Goal: Find specific page/section: Find specific page/section

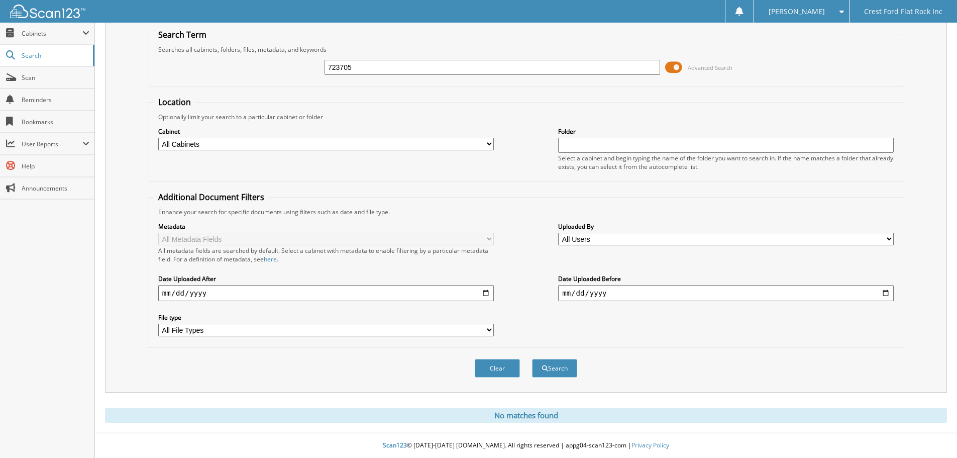
click at [408, 63] on input "723705" at bounding box center [491, 67] width 335 height 15
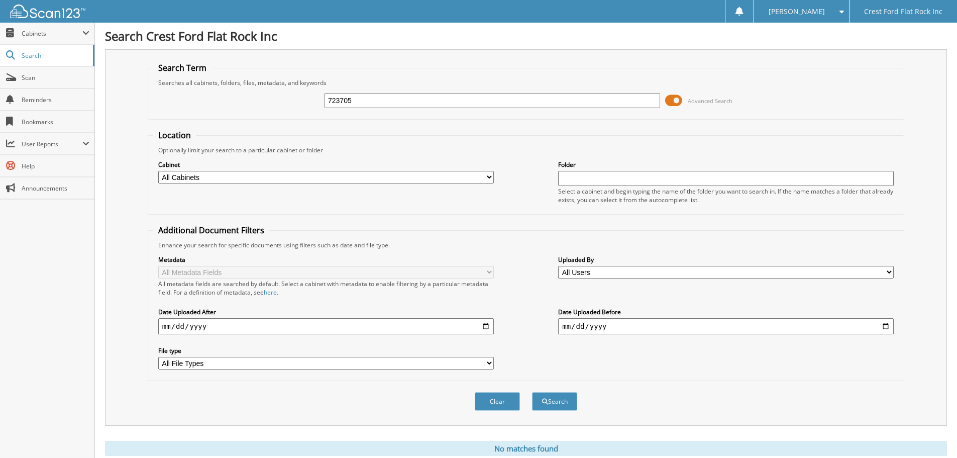
scroll to position [34, 0]
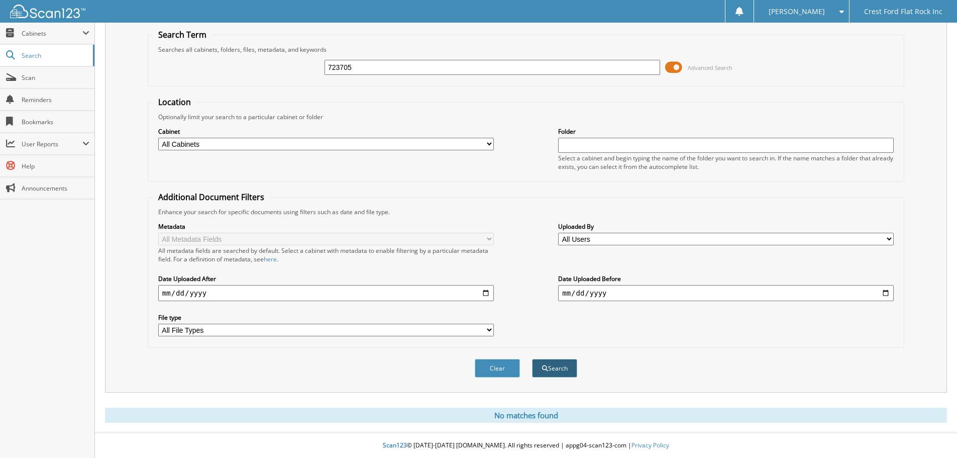
click at [539, 373] on button "Search" at bounding box center [554, 368] width 45 height 19
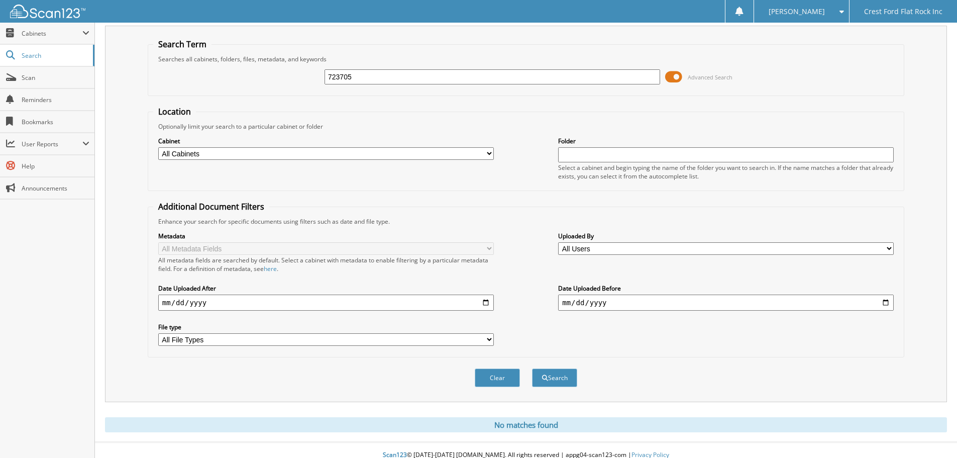
scroll to position [34, 0]
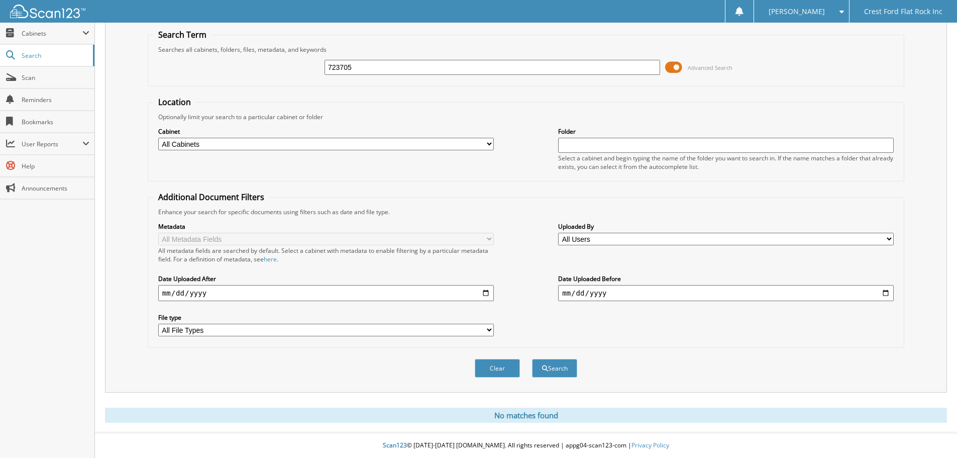
click at [423, 70] on input "723705" at bounding box center [491, 67] width 335 height 15
type input "7"
type input "[PERSON_NAME]"
click at [562, 370] on button "Search" at bounding box center [554, 368] width 45 height 19
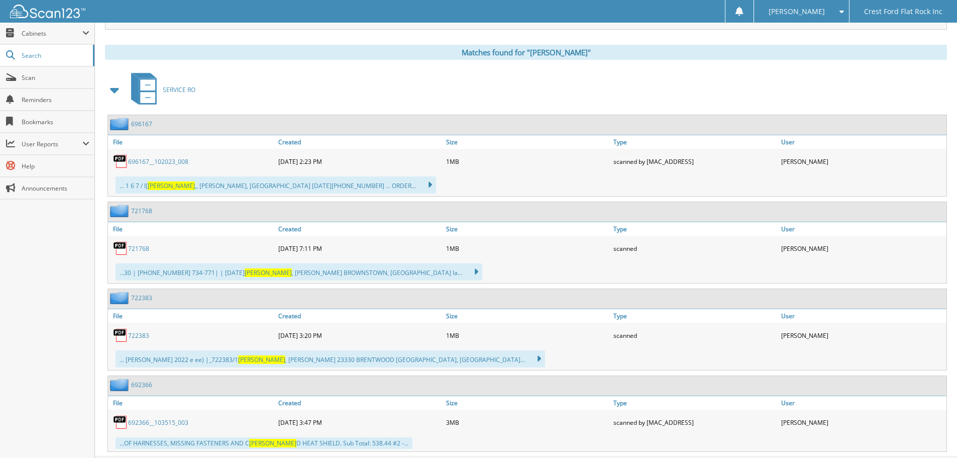
scroll to position [402, 0]
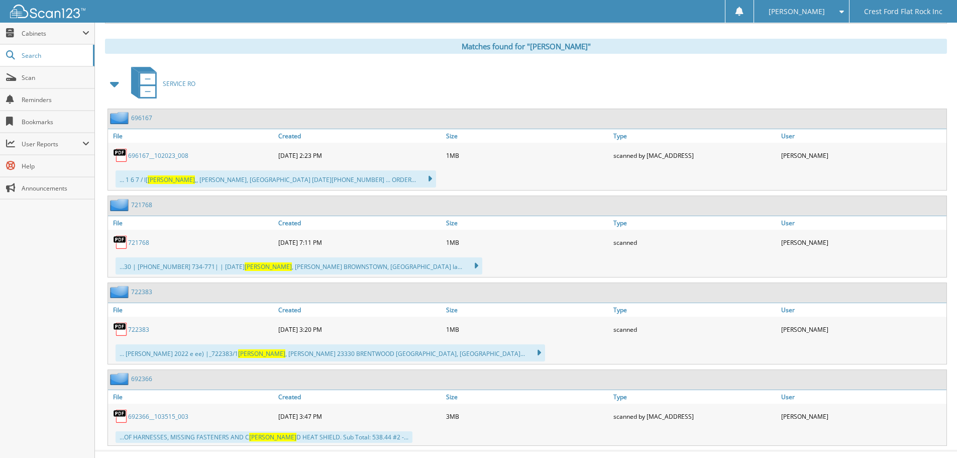
click at [417, 180] on icon at bounding box center [424, 179] width 15 height 14
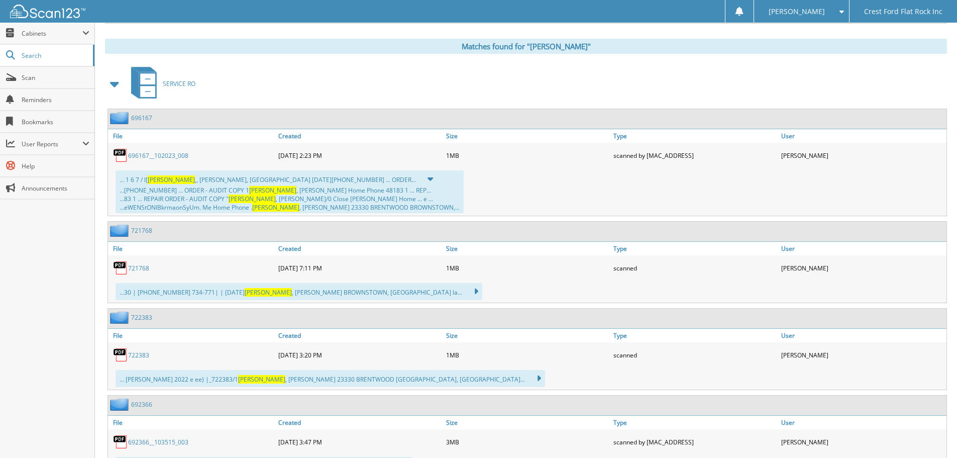
click at [164, 156] on link "696167__102023_008" at bounding box center [158, 155] width 60 height 9
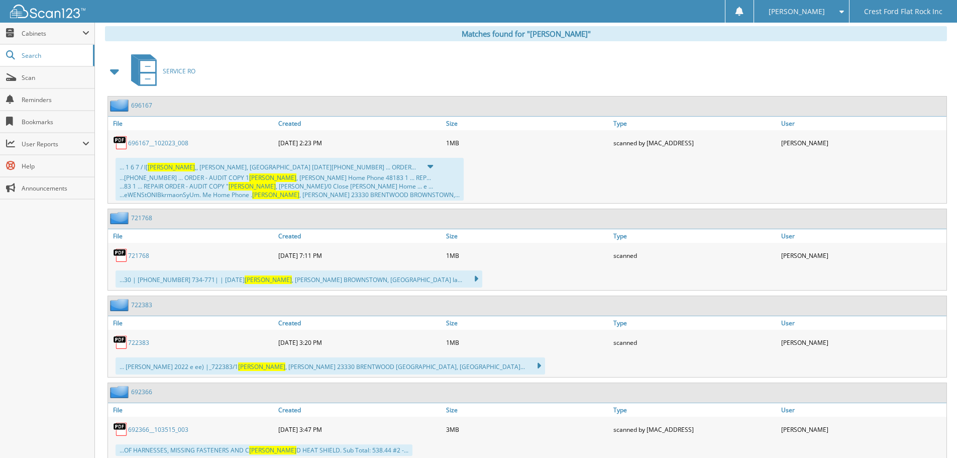
scroll to position [446, 0]
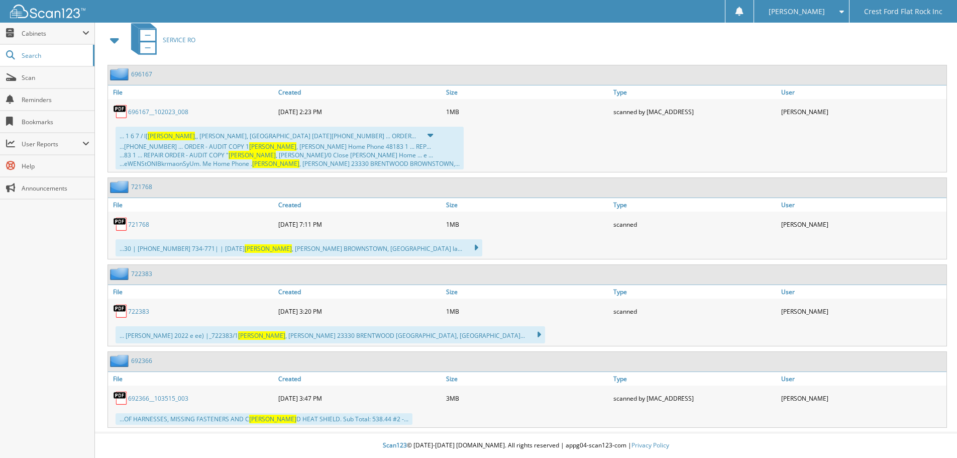
click at [526, 333] on icon at bounding box center [533, 334] width 15 height 14
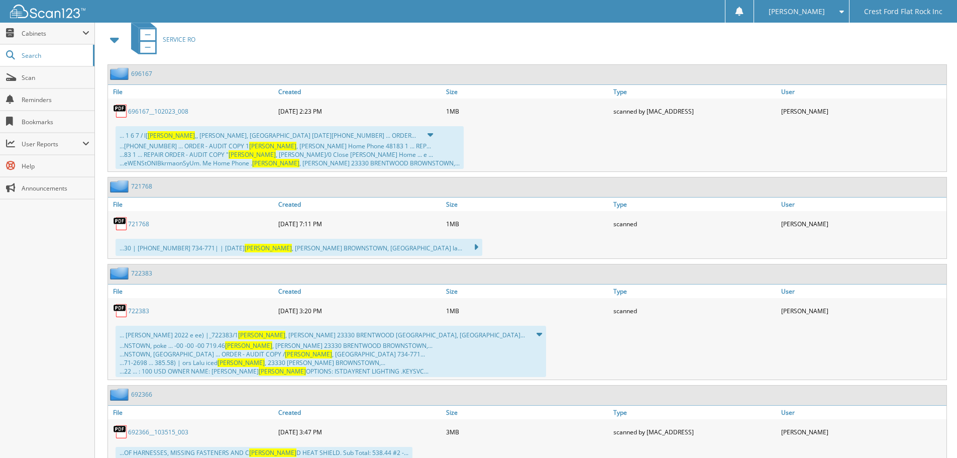
click at [137, 309] on link "722383" at bounding box center [138, 310] width 21 height 9
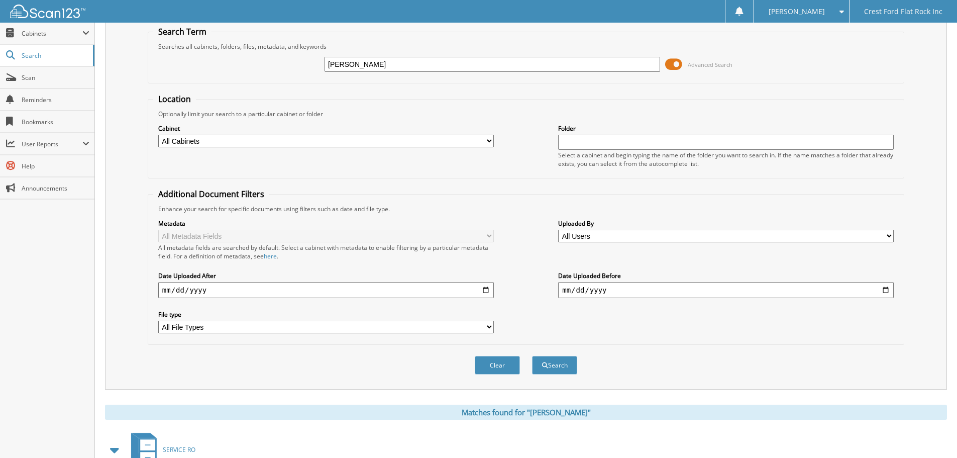
scroll to position [28, 0]
